Goal: Information Seeking & Learning: Stay updated

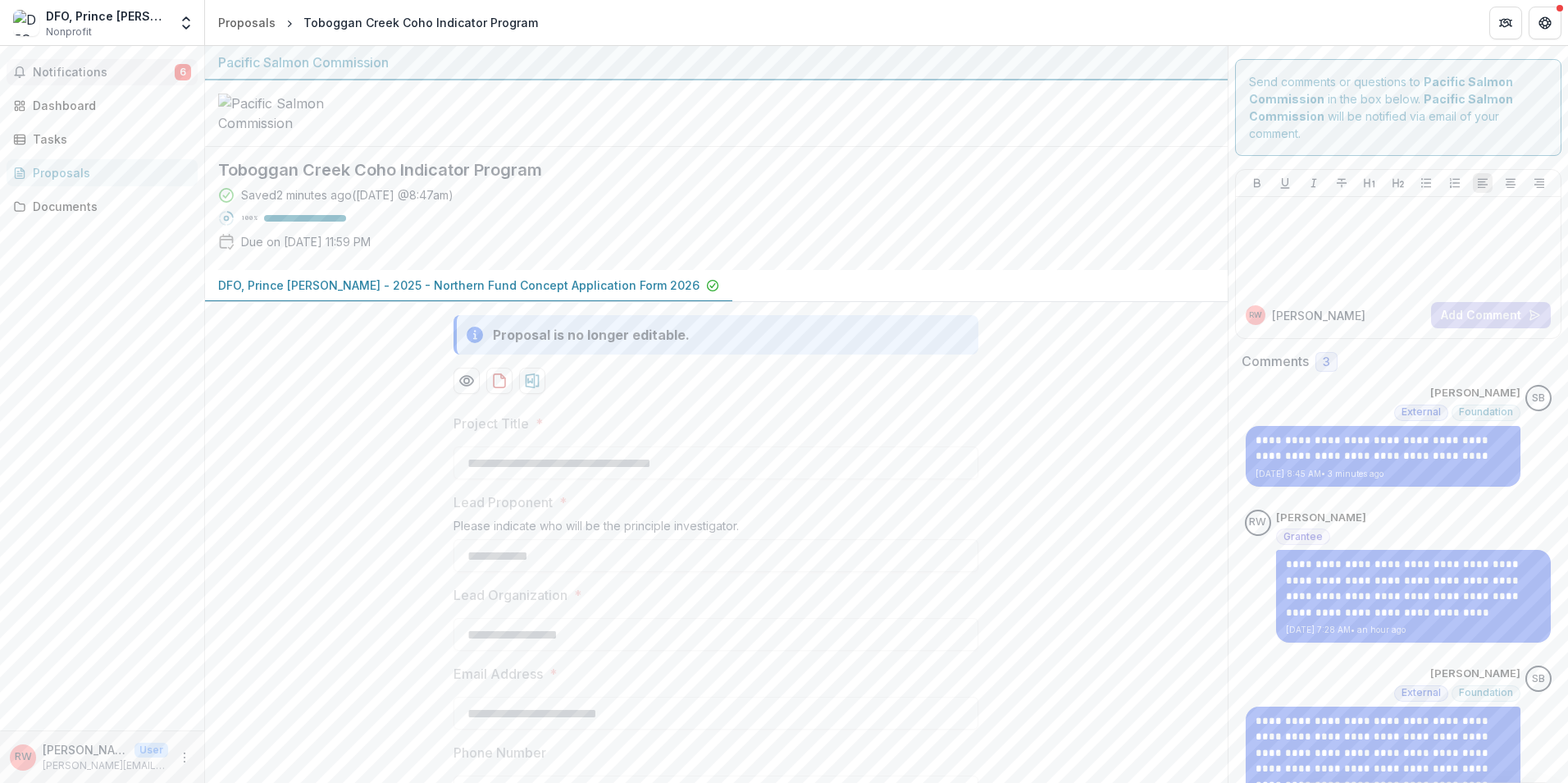
click at [70, 71] on span "Notifications" at bounding box center [104, 72] width 142 height 14
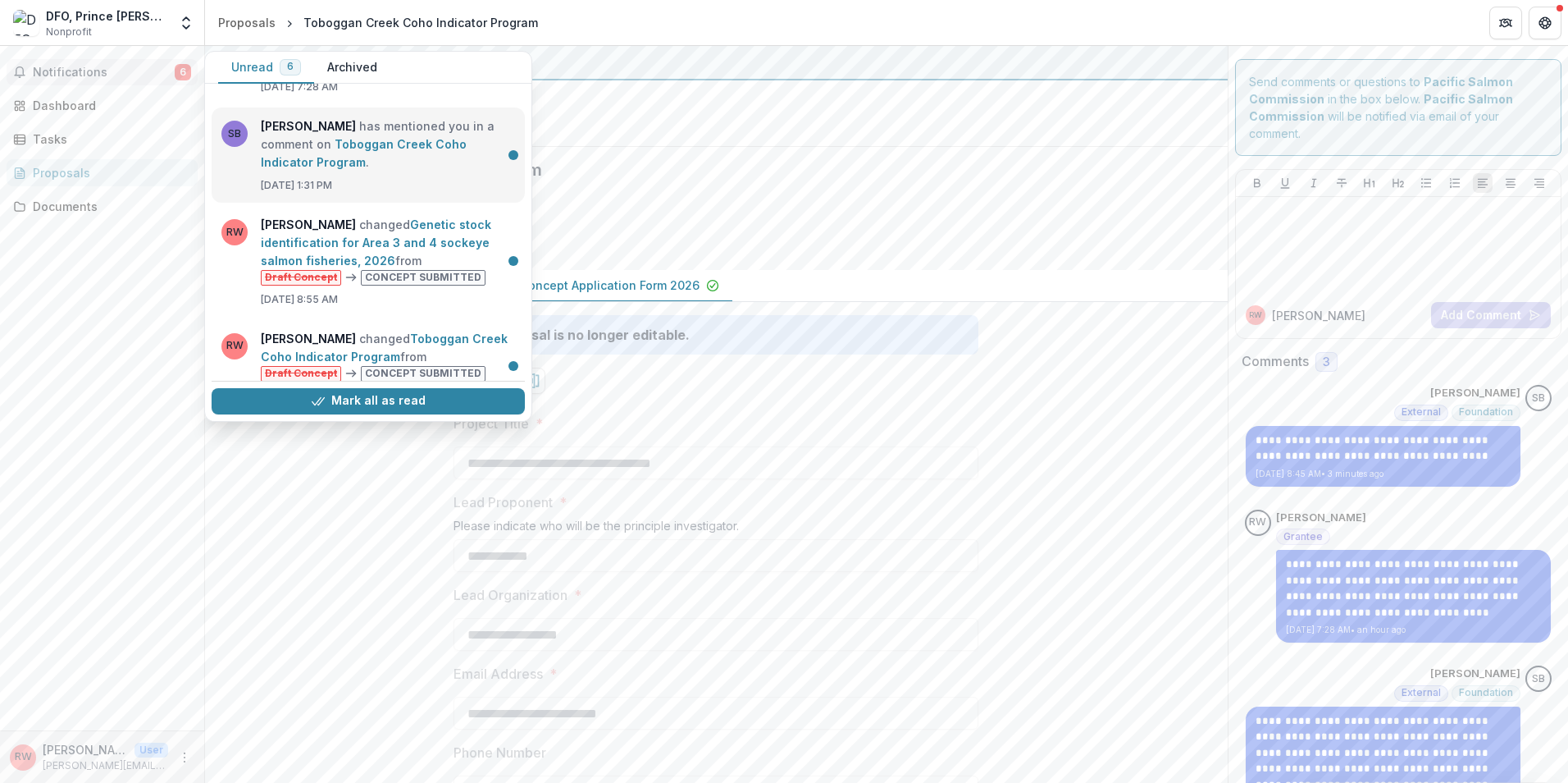
scroll to position [277, 0]
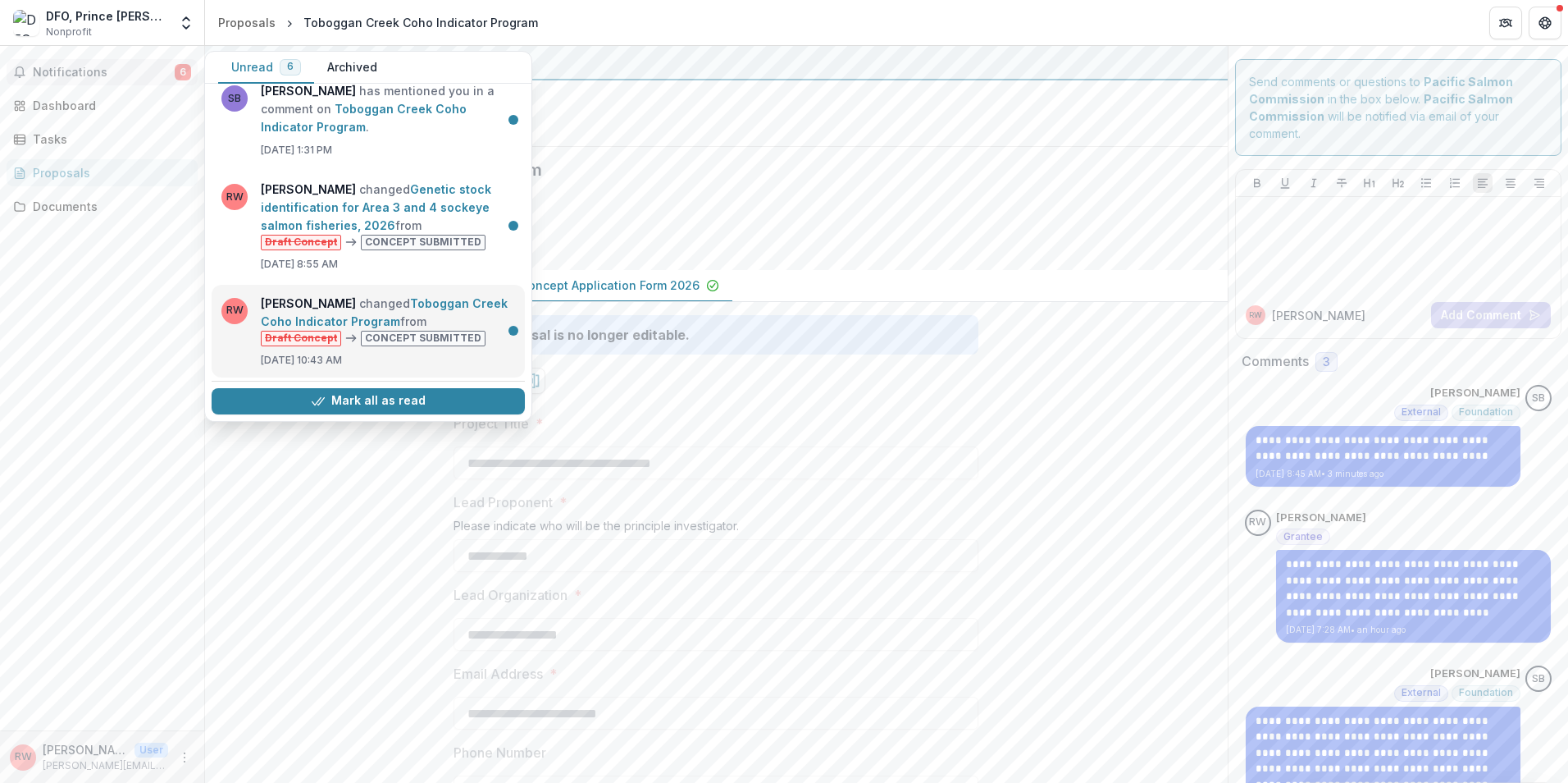
click at [382, 314] on link "Toboggan Creek Coho Indicator Program" at bounding box center [385, 312] width 247 height 32
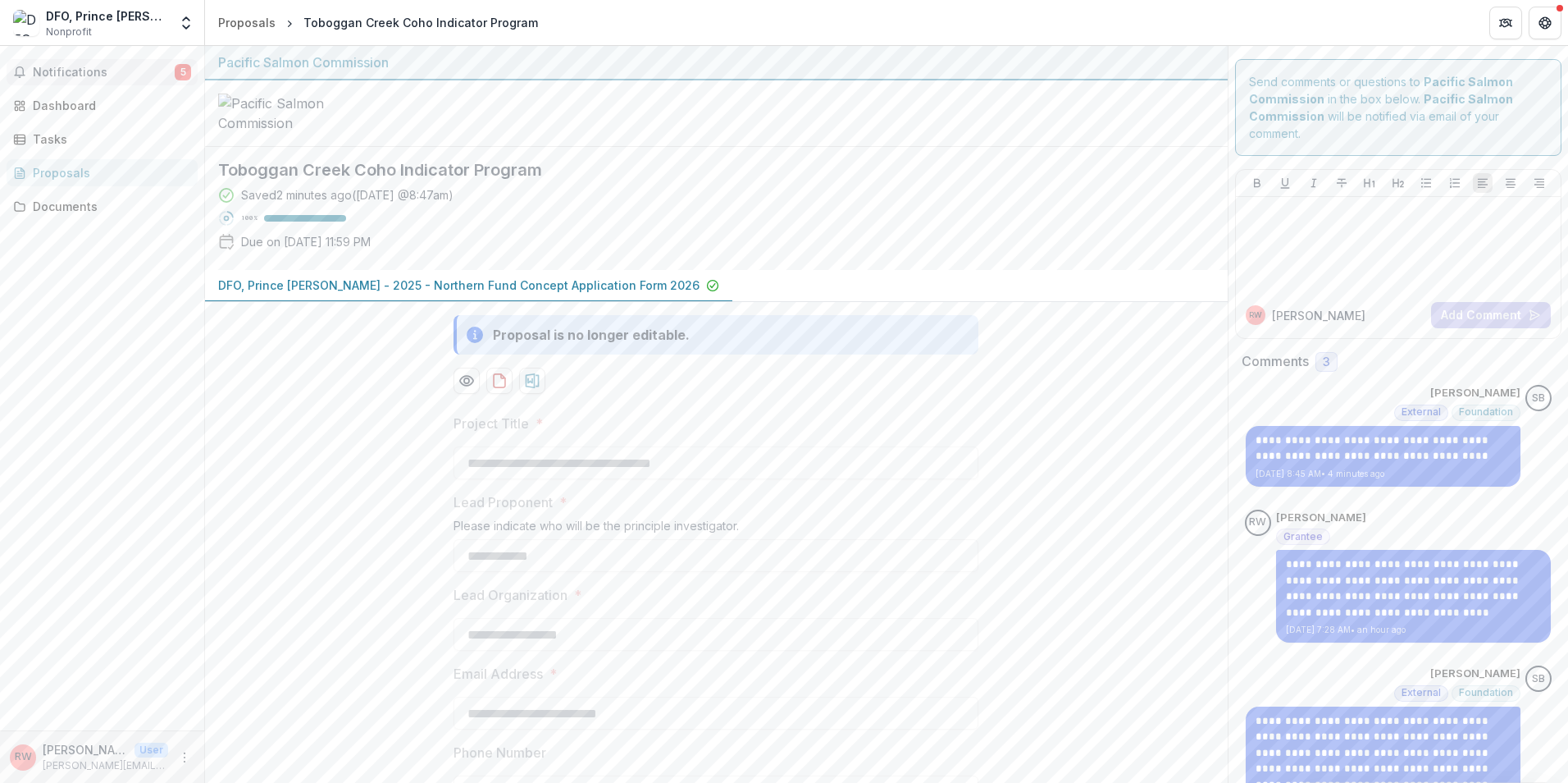
click at [89, 70] on span "Notifications" at bounding box center [104, 72] width 142 height 14
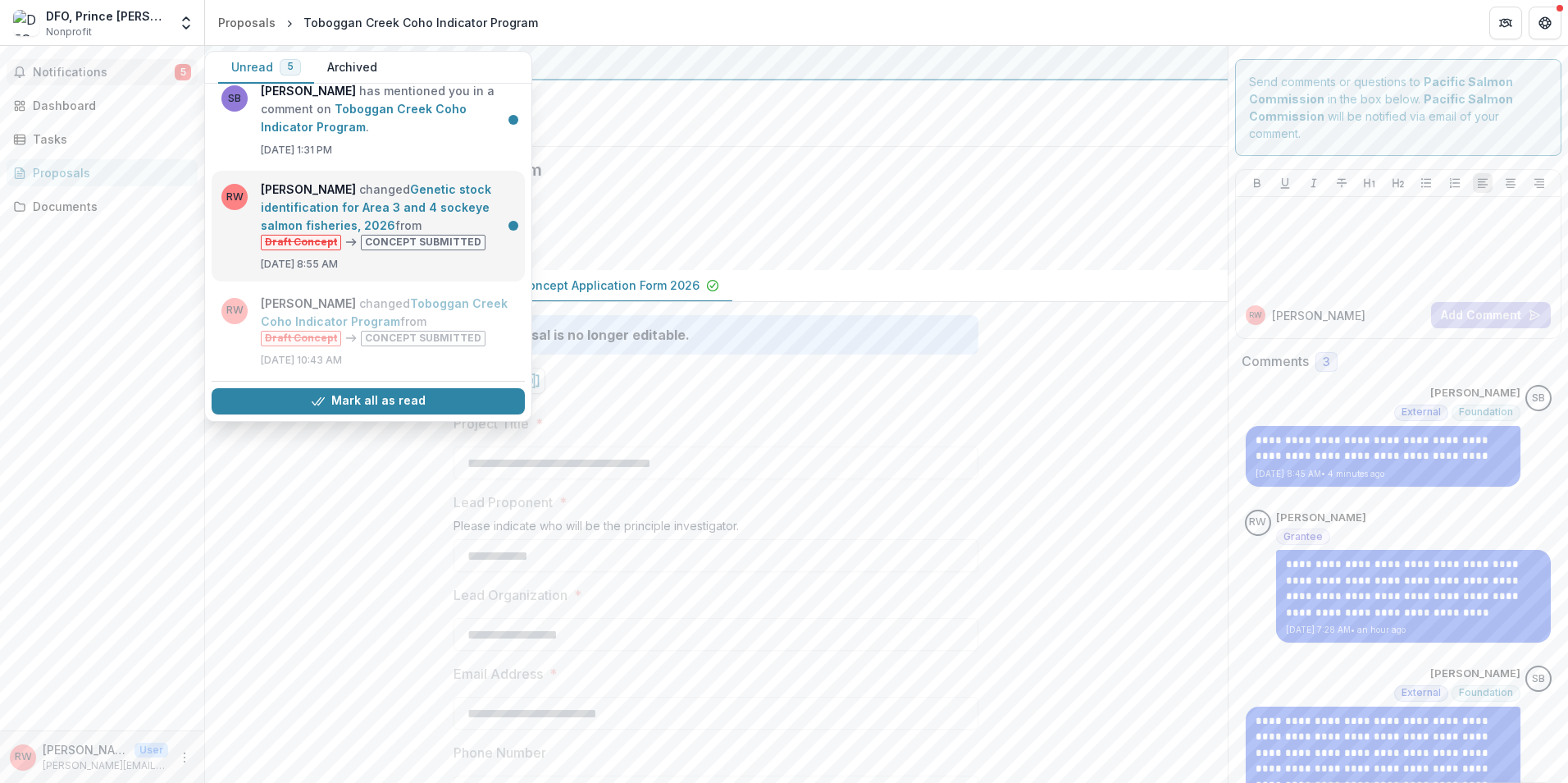
click at [364, 232] on link "Genetic stock identification for Area 3 and 4 sockeye salmon fisheries, 2026" at bounding box center [375, 206] width 230 height 50
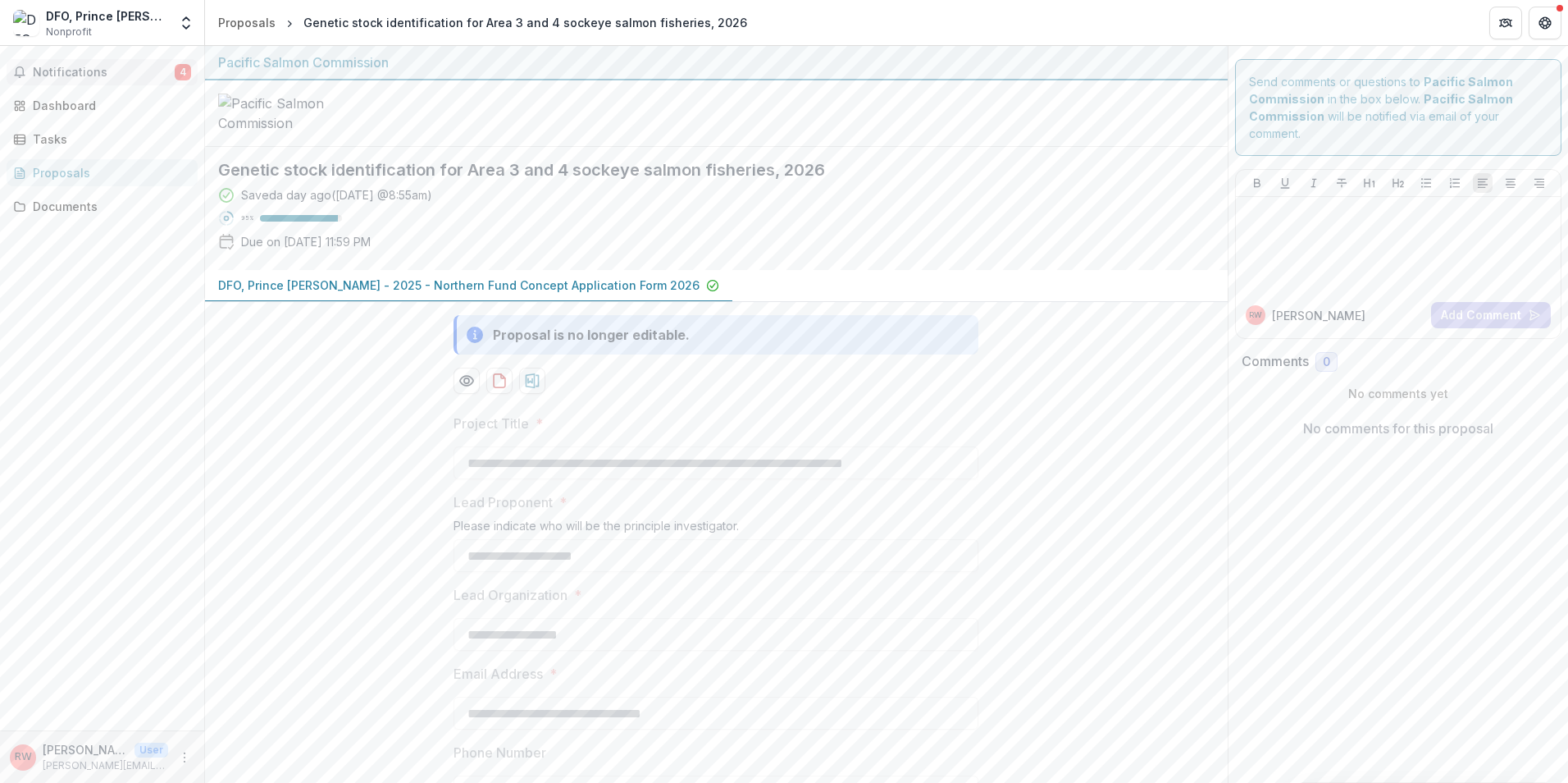
click at [129, 67] on span "Notifications" at bounding box center [104, 72] width 142 height 14
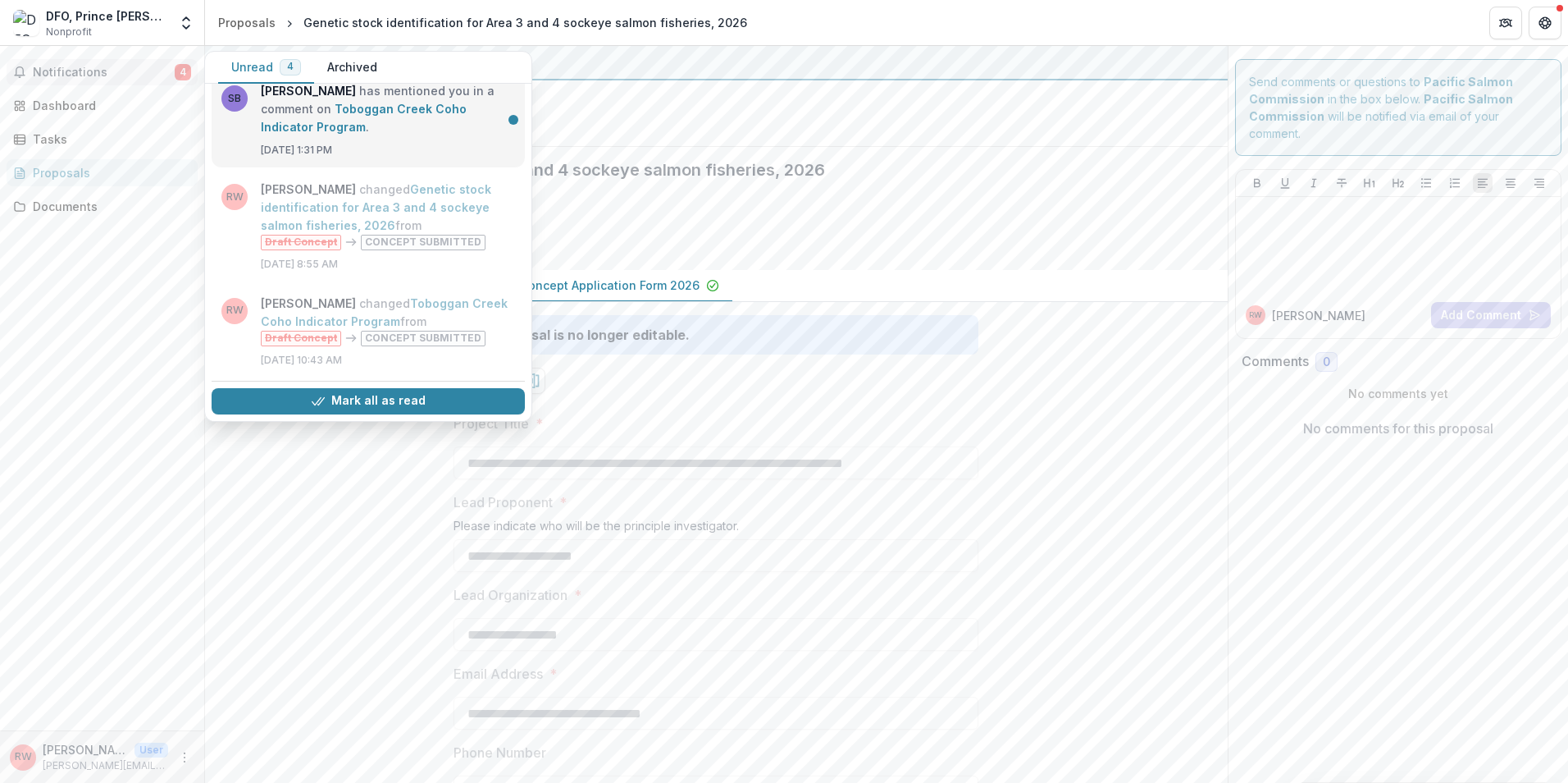
click at [331, 105] on link "Toboggan Creek Coho Indicator Program" at bounding box center [364, 117] width 205 height 32
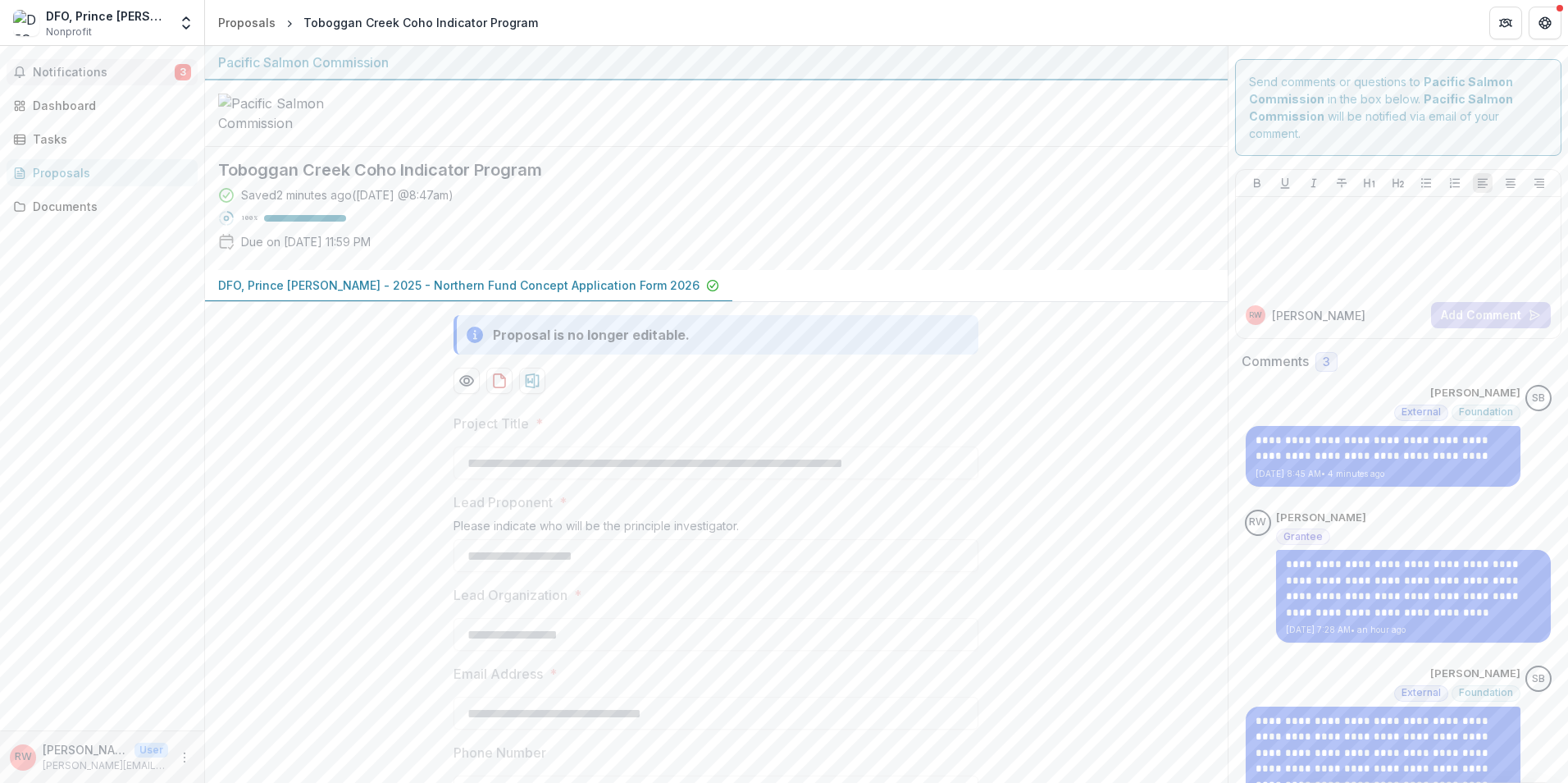
click at [114, 74] on span "Notifications" at bounding box center [104, 72] width 142 height 14
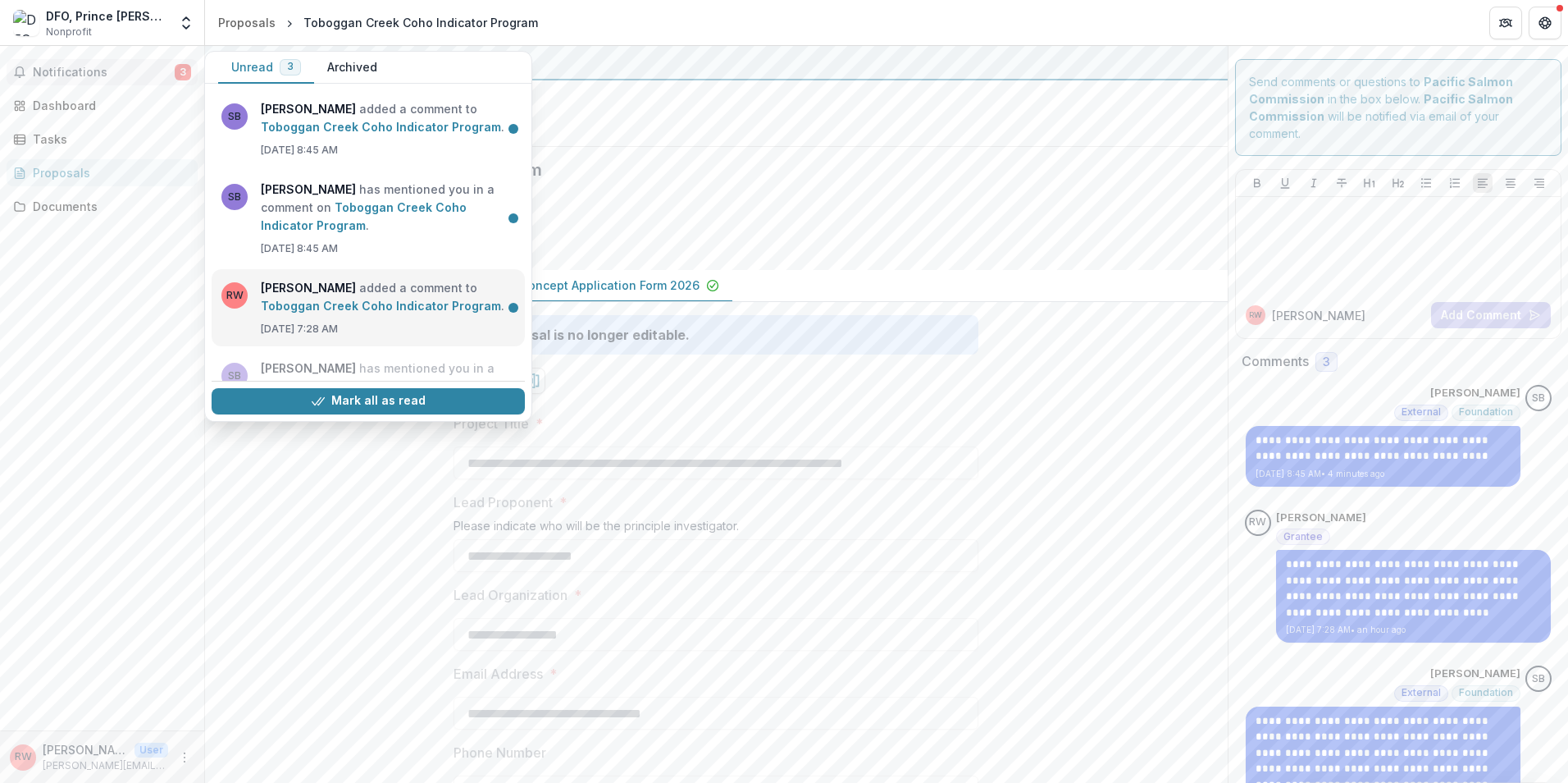
click at [334, 301] on link "Toboggan Creek Coho Indicator Program" at bounding box center [381, 305] width 240 height 14
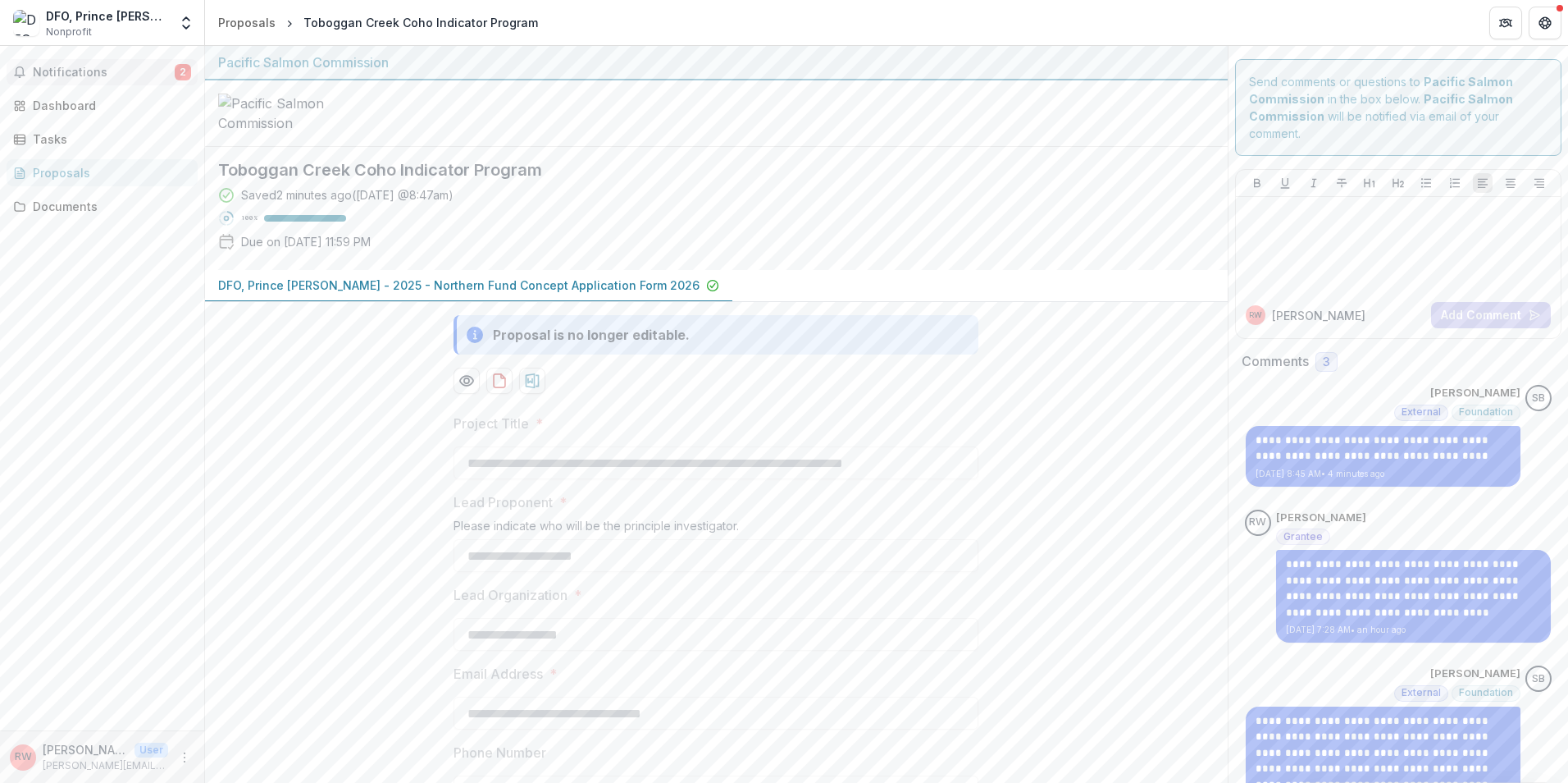
click at [105, 65] on span "Notifications" at bounding box center [104, 72] width 142 height 14
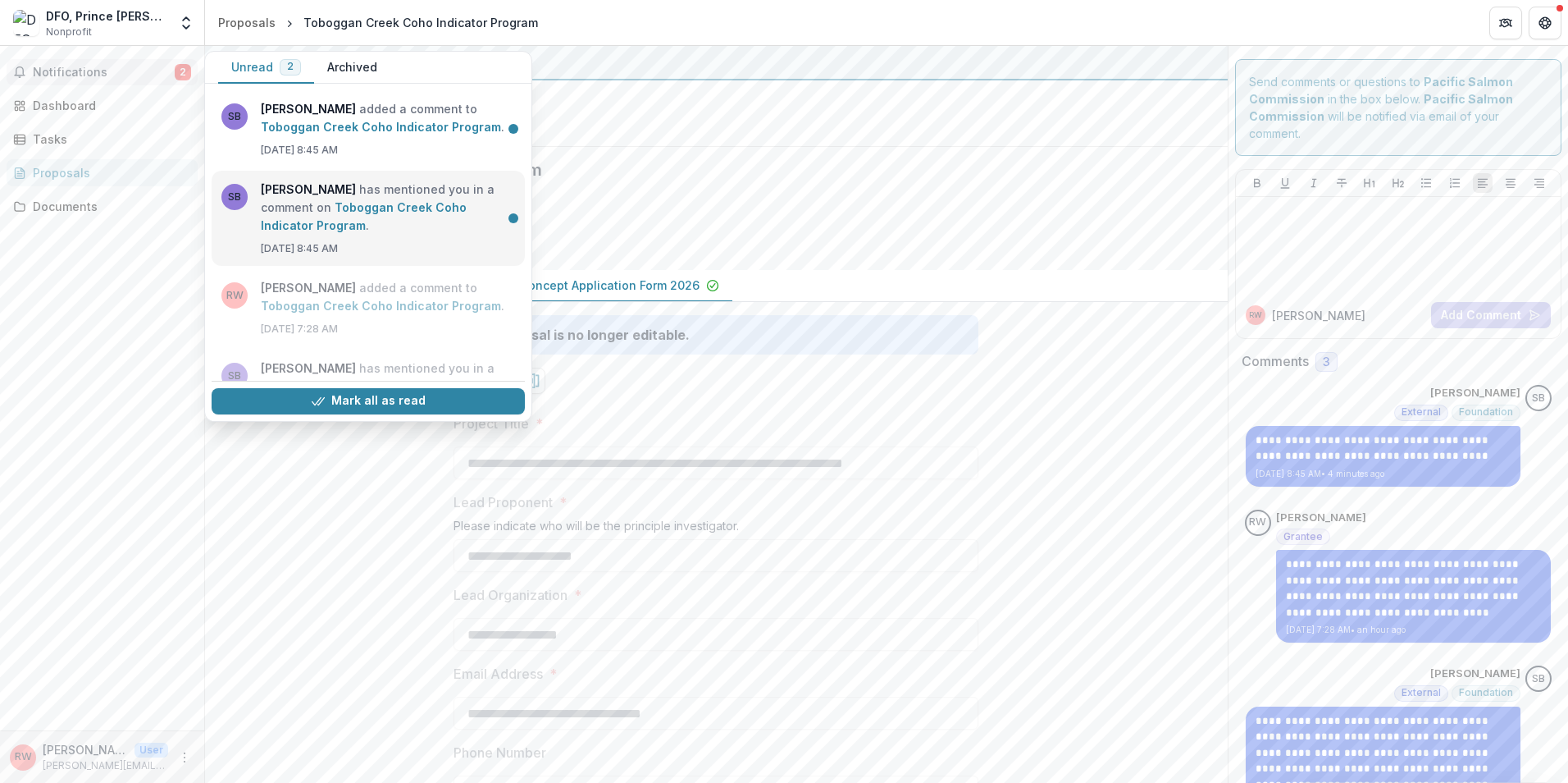
click at [303, 200] on link "Toboggan Creek Coho Indicator Program" at bounding box center [364, 216] width 205 height 32
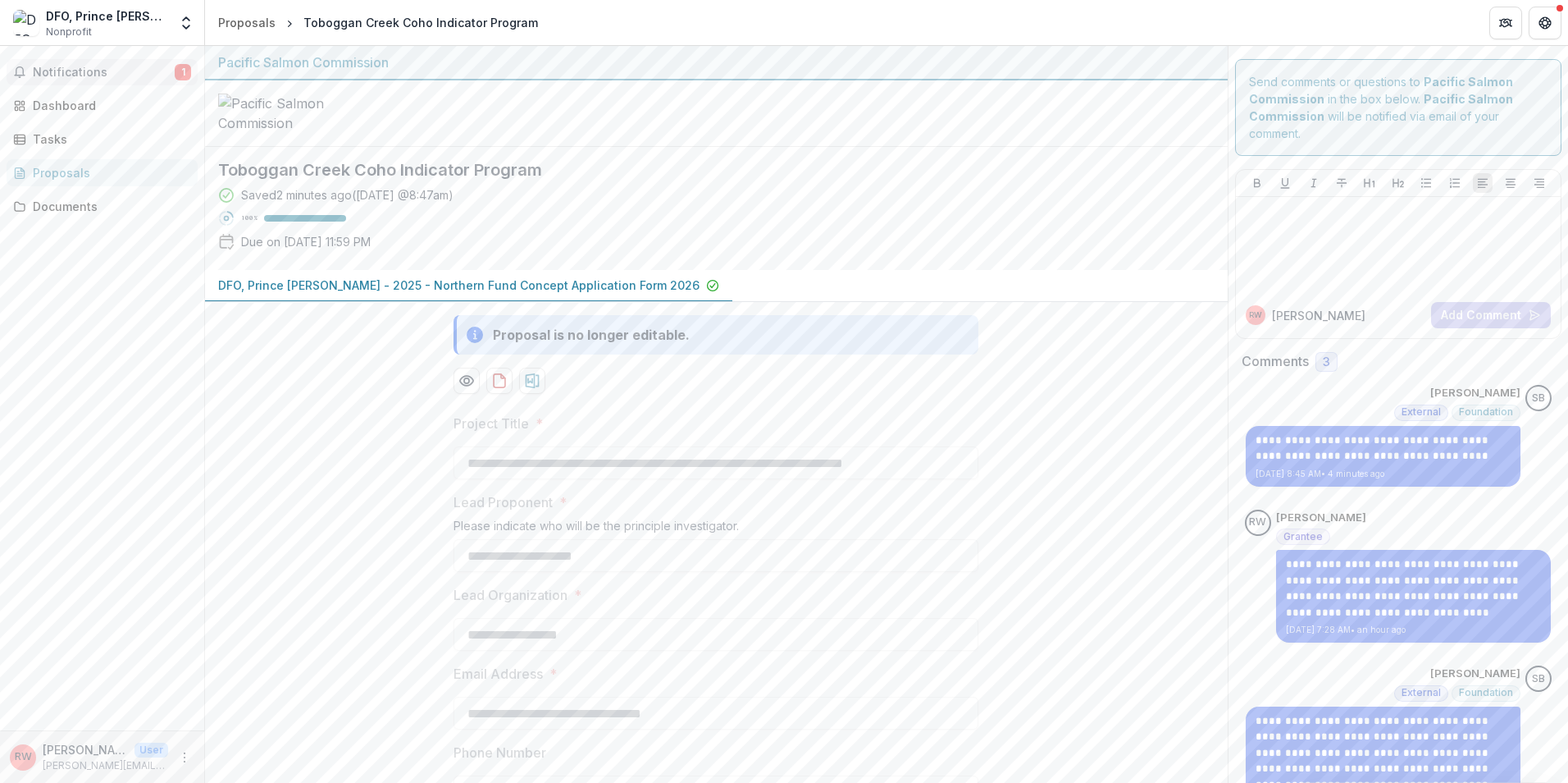
click at [99, 61] on button "Notifications 1" at bounding box center [102, 72] width 191 height 26
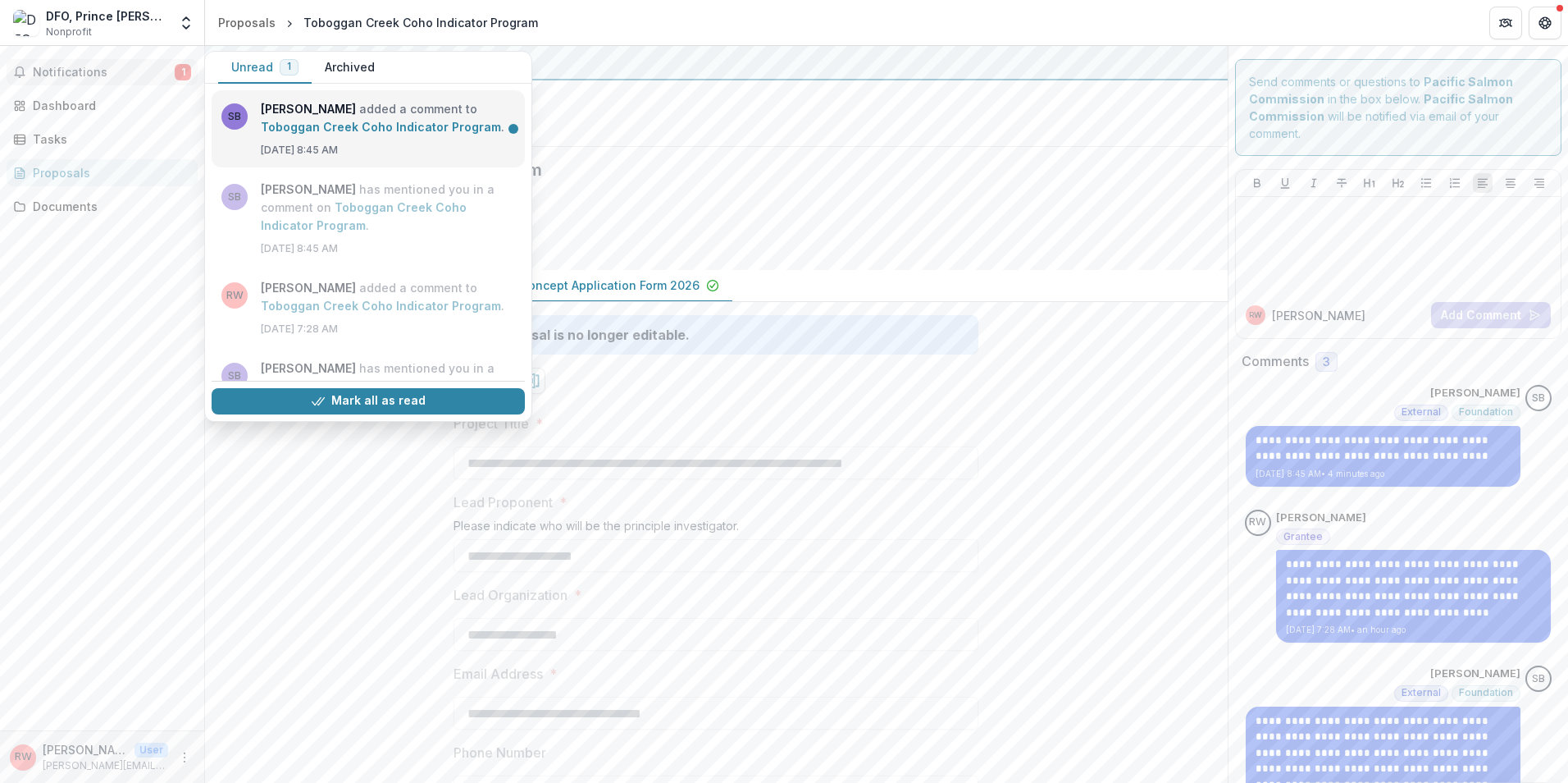
click at [295, 131] on link "Toboggan Creek Coho Indicator Program" at bounding box center [381, 126] width 240 height 14
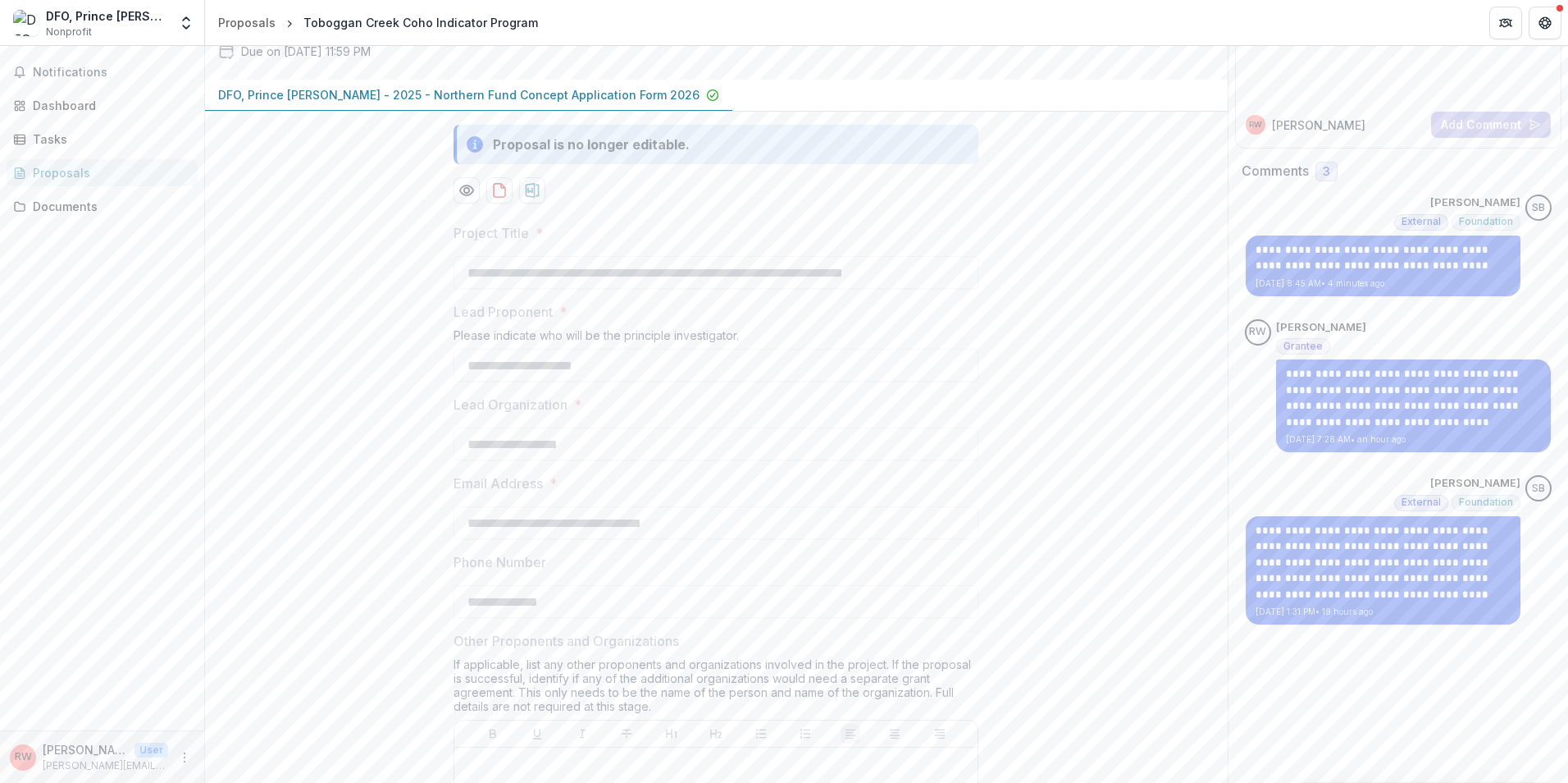
scroll to position [0, 0]
